Goal: Transaction & Acquisition: Purchase product/service

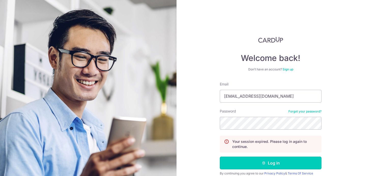
click at [241, 164] on button "Log in" at bounding box center [271, 162] width 102 height 13
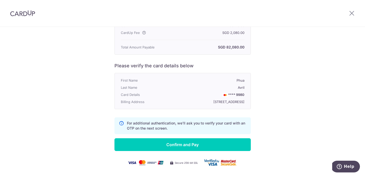
scroll to position [110, 0]
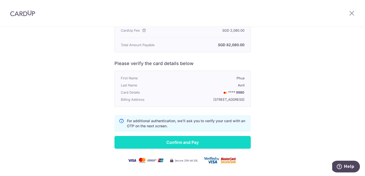
click at [201, 137] on input "Confirm and Pay" at bounding box center [183, 142] width 136 height 13
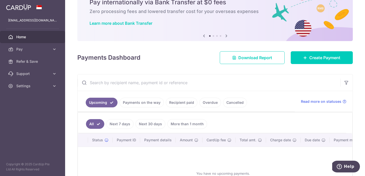
scroll to position [24, 0]
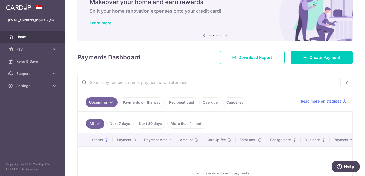
click at [143, 104] on link "Payments on the way" at bounding box center [142, 102] width 44 height 10
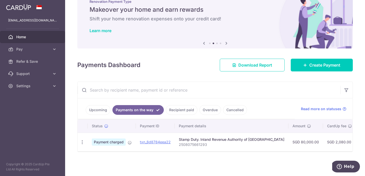
scroll to position [17, 0]
click at [107, 126] on icon at bounding box center [106, 126] width 4 height 4
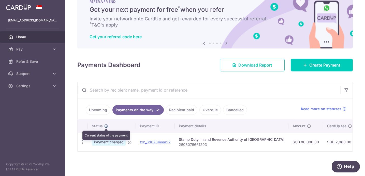
click at [107, 126] on icon at bounding box center [106, 126] width 4 height 4
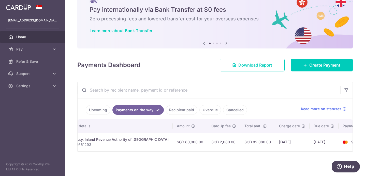
scroll to position [0, 119]
